Goal: Obtain resource: Download file/media

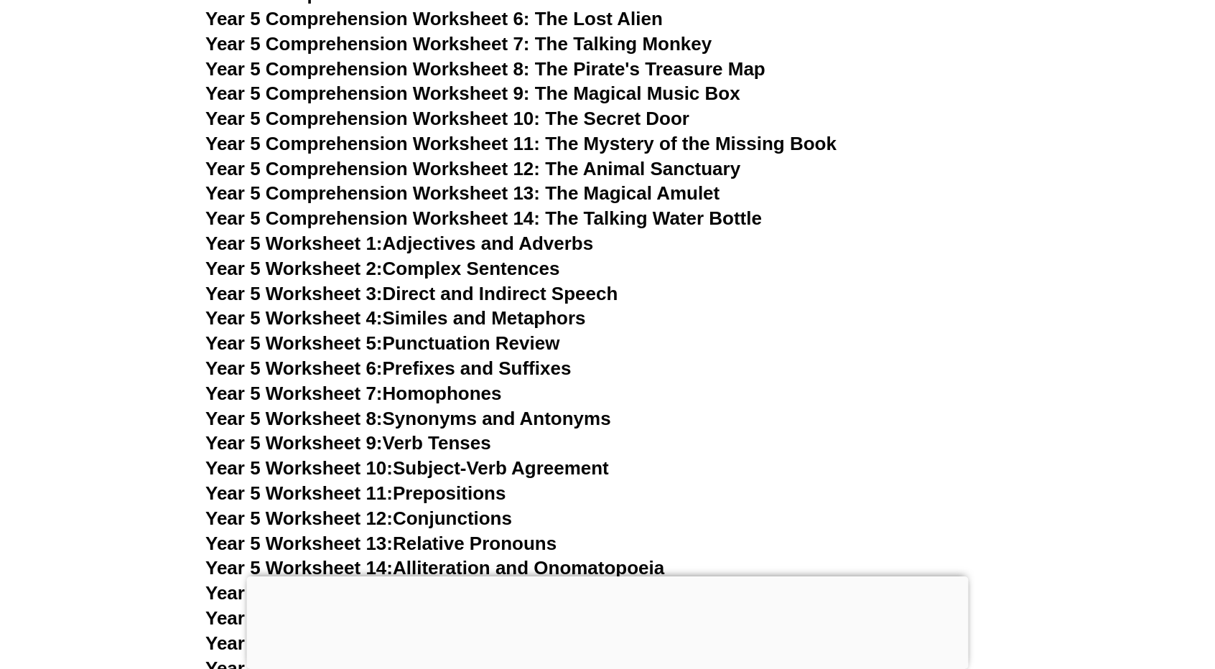
scroll to position [6911, 0]
click at [529, 220] on span "Year 5 Comprehension Worksheet 14: The Talking Water Bottle" at bounding box center [483, 219] width 557 height 22
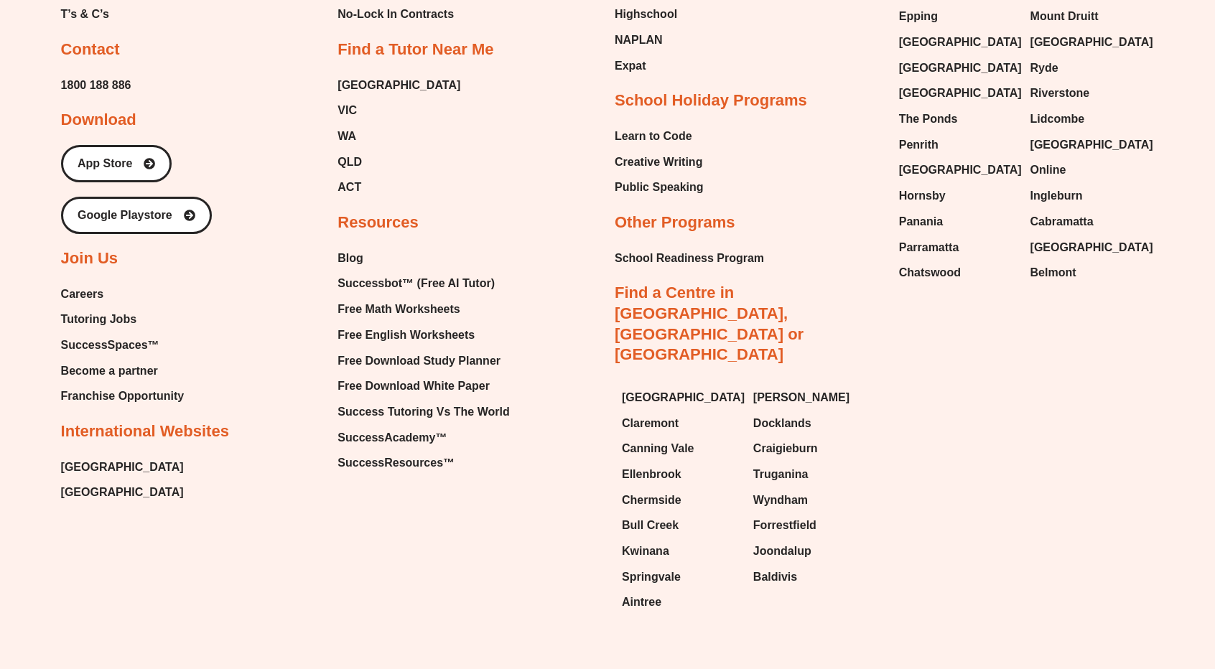
scroll to position [6296, 0]
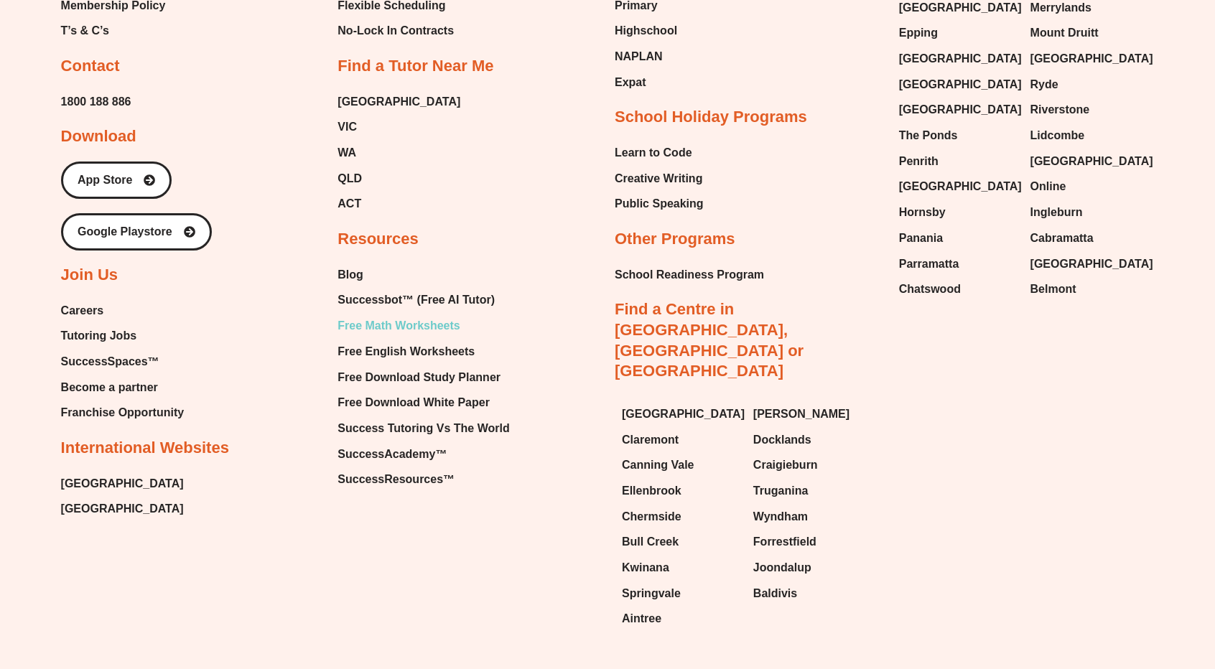
click at [435, 315] on span "Free Math Worksheets" at bounding box center [399, 326] width 122 height 22
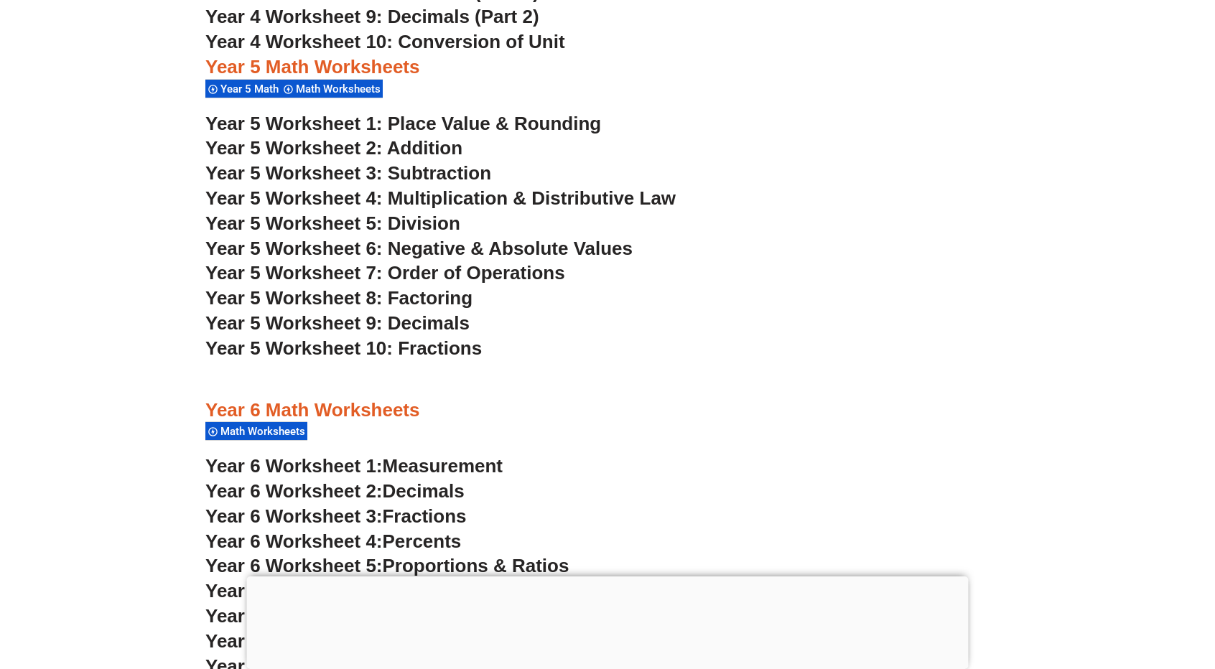
scroll to position [2918, 0]
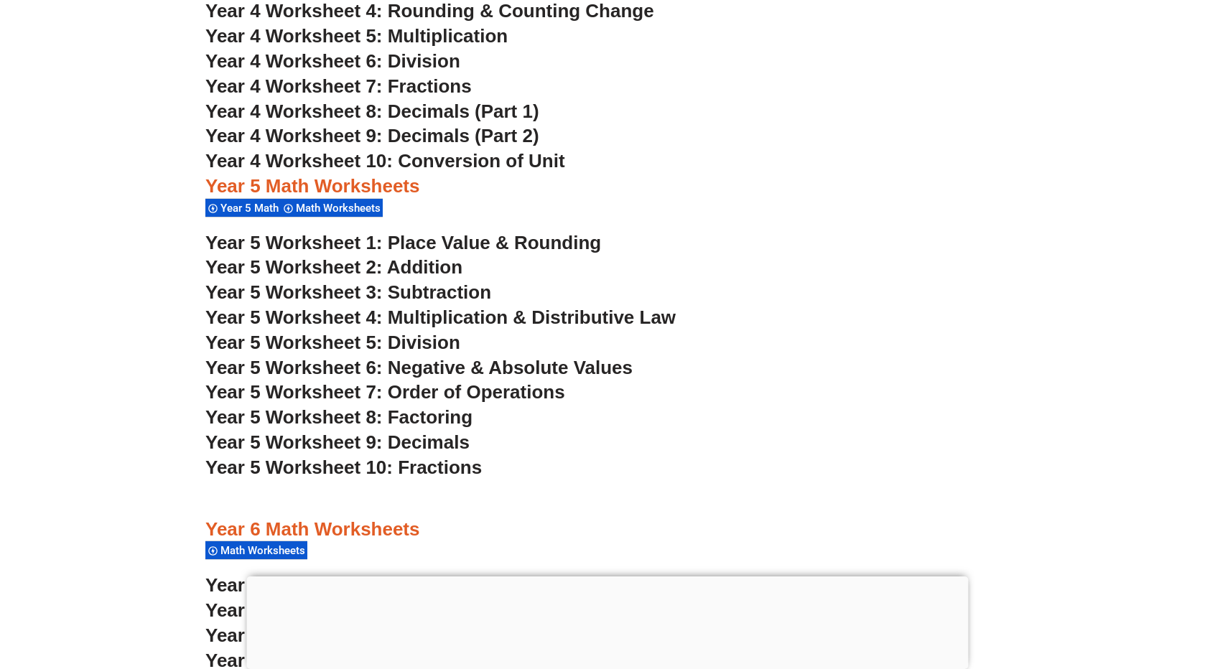
click at [307, 468] on span "Year 5 Worksheet 10: Fractions" at bounding box center [343, 468] width 277 height 22
